Goal: Information Seeking & Learning: Learn about a topic

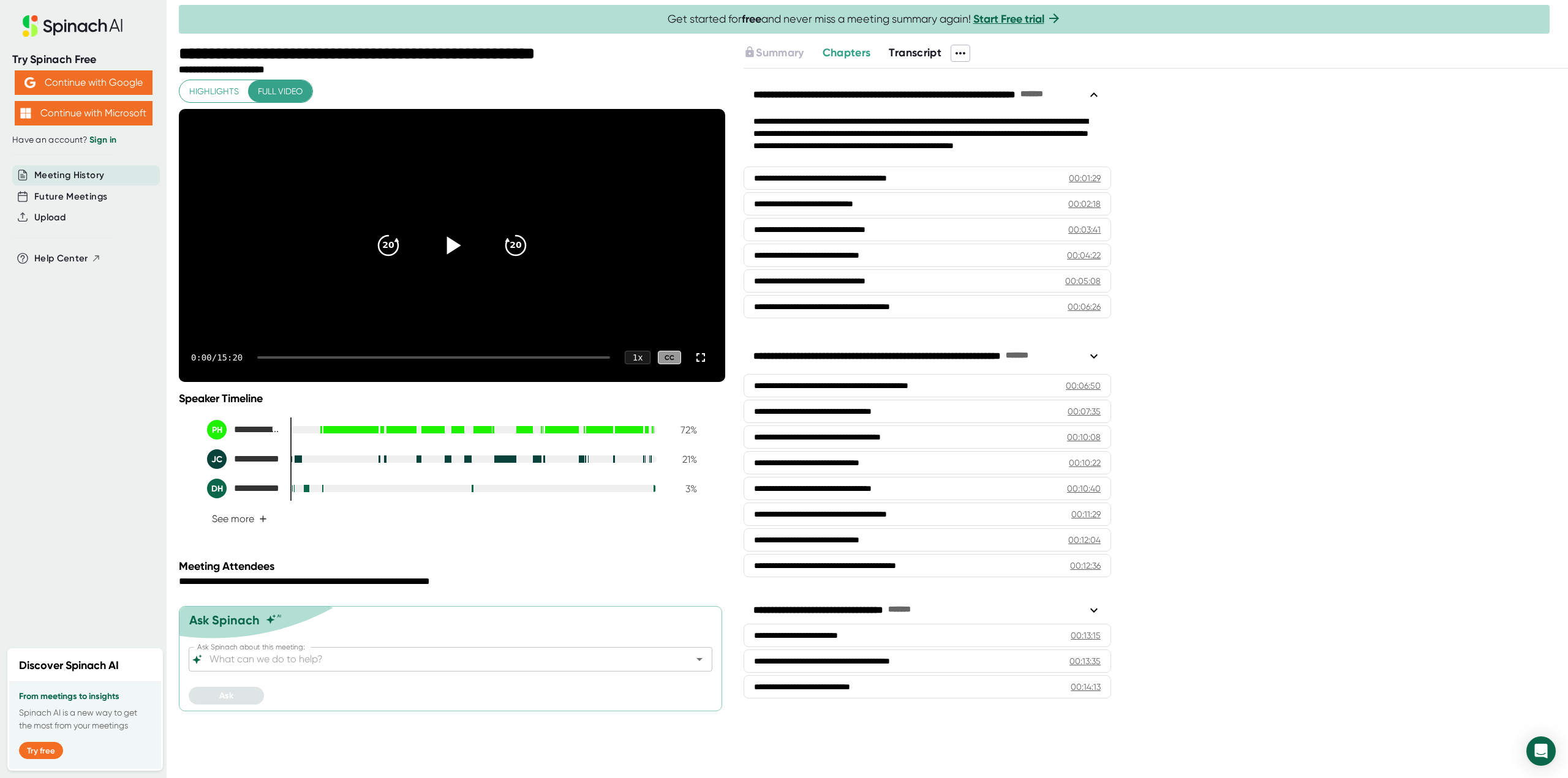
click at [457, 256] on icon at bounding box center [452, 245] width 31 height 31
click at [457, 255] on icon at bounding box center [451, 245] width 15 height 18
click at [916, 201] on div "**********" at bounding box center [911, 204] width 295 height 13
